Goal: Task Accomplishment & Management: Use online tool/utility

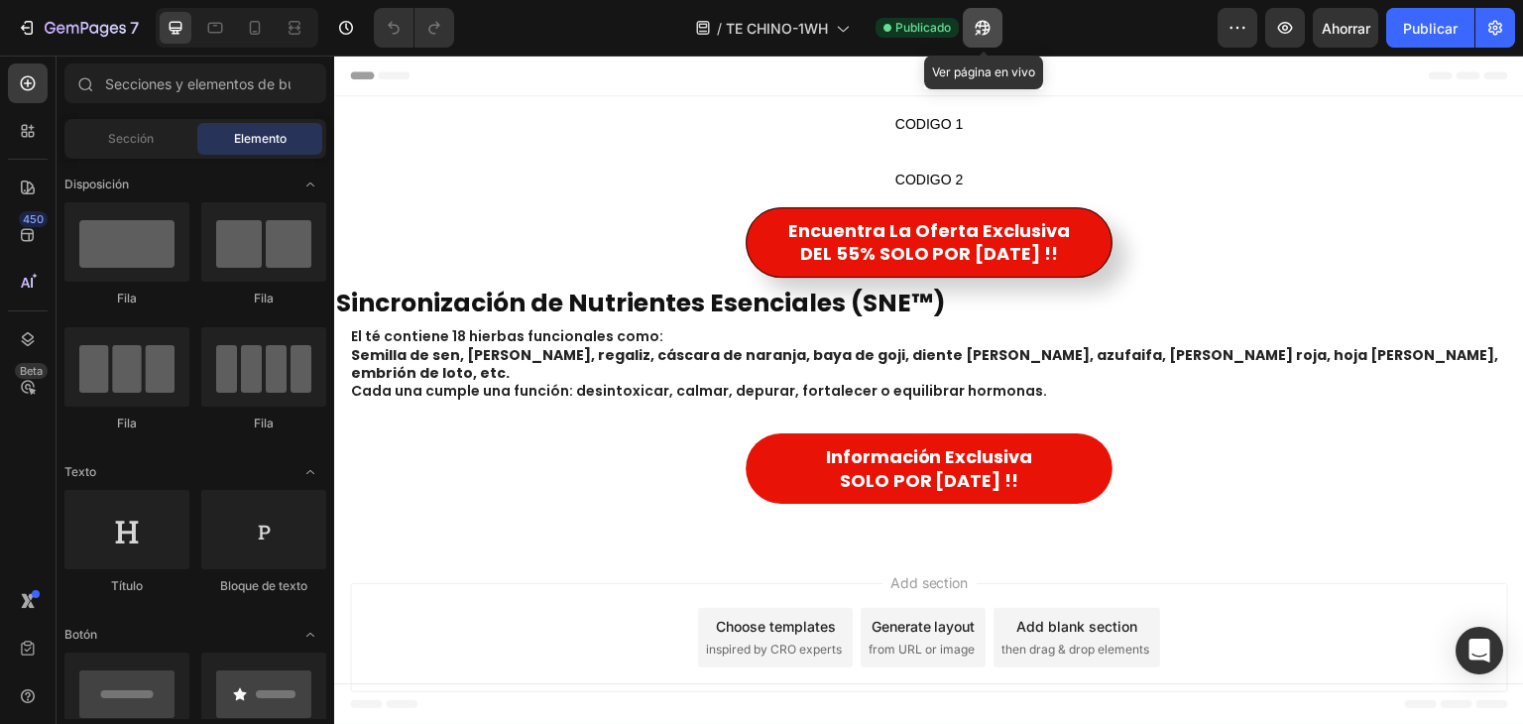
click at [987, 29] on icon "button" at bounding box center [982, 28] width 15 height 15
